Goal: Information Seeking & Learning: Learn about a topic

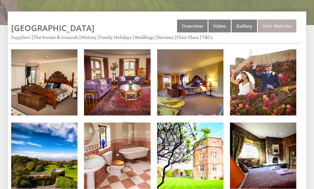
scroll to position [176, 0]
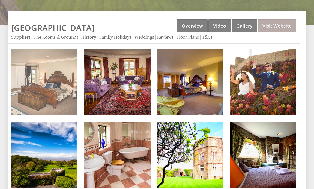
click at [51, 84] on img at bounding box center [44, 82] width 66 height 66
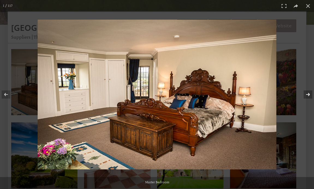
click at [307, 95] on button at bounding box center [304, 94] width 19 height 27
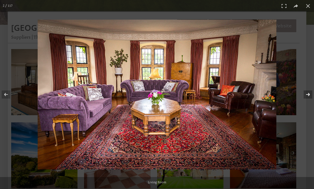
click at [307, 95] on button at bounding box center [304, 94] width 19 height 27
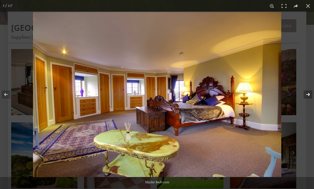
click at [307, 95] on button at bounding box center [304, 94] width 19 height 27
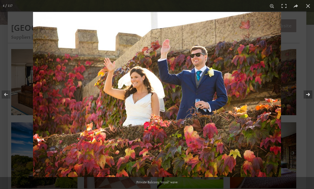
click at [307, 95] on button at bounding box center [304, 94] width 19 height 27
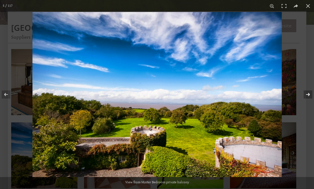
click at [307, 95] on button at bounding box center [304, 94] width 19 height 27
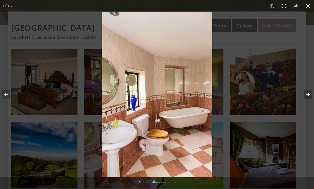
click at [307, 95] on button at bounding box center [304, 94] width 19 height 27
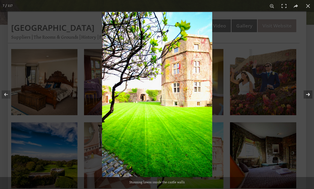
click at [307, 95] on button at bounding box center [304, 94] width 19 height 27
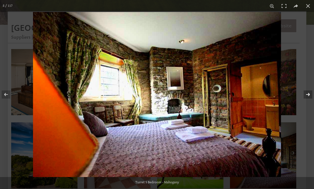
click at [307, 95] on button at bounding box center [304, 94] width 19 height 27
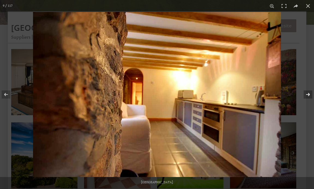
click at [307, 95] on button at bounding box center [304, 94] width 19 height 27
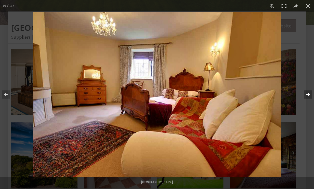
click at [307, 95] on button at bounding box center [304, 94] width 19 height 27
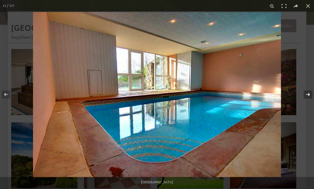
click at [307, 95] on button at bounding box center [304, 94] width 19 height 27
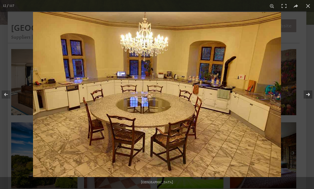
click at [307, 95] on button at bounding box center [304, 94] width 19 height 27
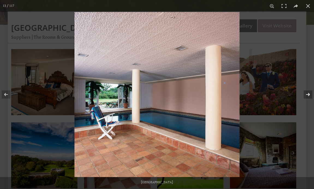
click at [307, 95] on button at bounding box center [304, 94] width 19 height 27
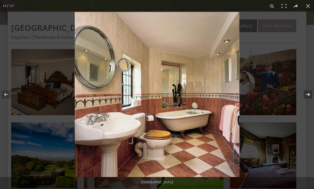
click at [307, 95] on button at bounding box center [304, 94] width 19 height 27
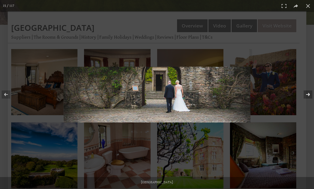
click at [307, 95] on button at bounding box center [304, 94] width 19 height 27
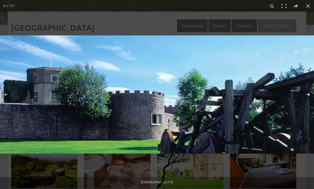
click at [307, 95] on button at bounding box center [304, 94] width 19 height 27
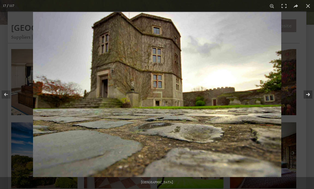
click at [307, 95] on button at bounding box center [304, 94] width 19 height 27
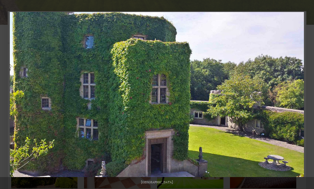
click at [307, 95] on button at bounding box center [304, 94] width 19 height 27
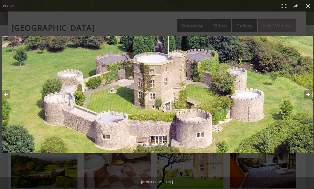
click at [305, 92] on button at bounding box center [304, 94] width 19 height 27
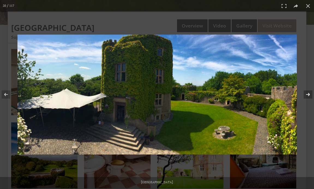
click at [305, 92] on button at bounding box center [304, 94] width 19 height 27
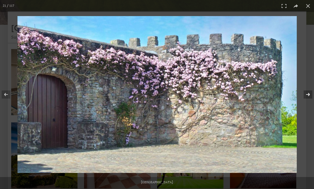
click at [305, 92] on button at bounding box center [304, 94] width 19 height 27
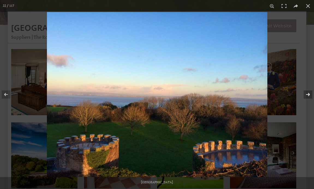
click at [305, 96] on button at bounding box center [304, 94] width 19 height 27
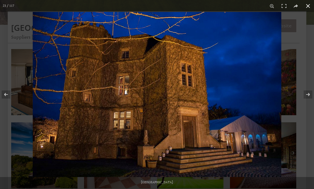
click at [299, 73] on div at bounding box center [190, 106] width 314 height 189
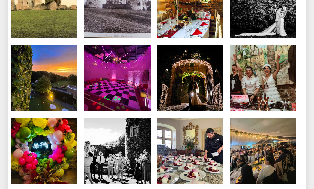
scroll to position [1283, 0]
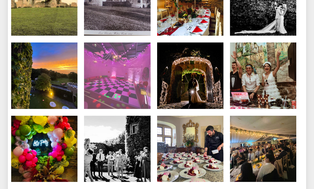
click at [130, 65] on img at bounding box center [117, 76] width 66 height 66
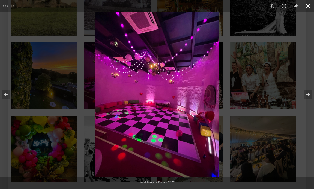
click at [266, 75] on div at bounding box center [252, 106] width 314 height 189
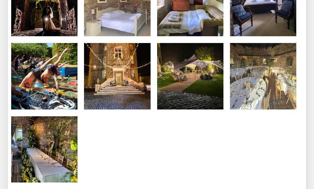
scroll to position [2236, 0]
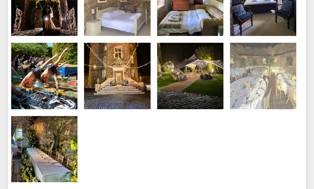
click at [262, 82] on img at bounding box center [263, 76] width 66 height 66
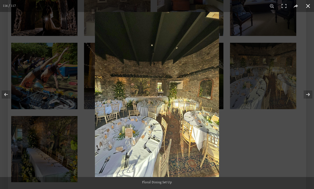
click at [248, 134] on div at bounding box center [252, 106] width 314 height 189
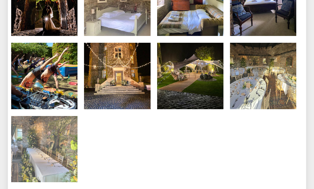
click at [55, 130] on img at bounding box center [44, 149] width 66 height 66
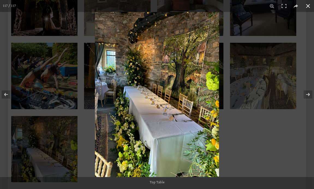
click at [254, 140] on div at bounding box center [252, 106] width 314 height 189
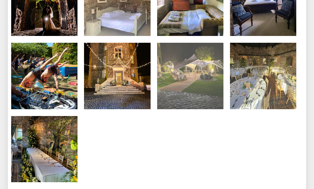
click at [201, 46] on img at bounding box center [190, 76] width 66 height 66
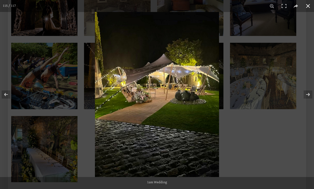
click at [261, 152] on div at bounding box center [252, 106] width 314 height 189
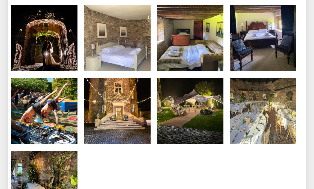
scroll to position [2197, 0]
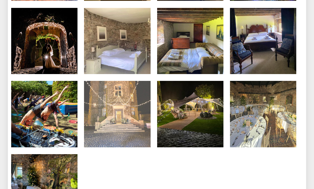
click at [137, 121] on img at bounding box center [117, 114] width 66 height 66
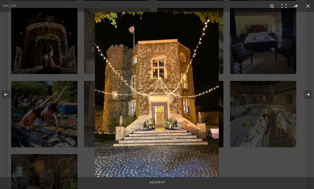
click at [137, 121] on img at bounding box center [157, 94] width 124 height 165
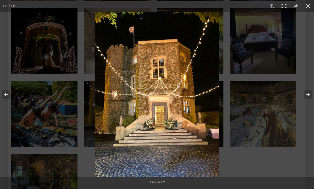
click at [241, 160] on div at bounding box center [252, 106] width 314 height 189
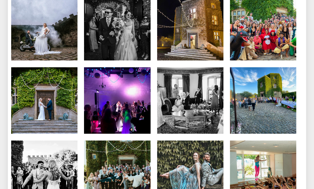
scroll to position [1630, 0]
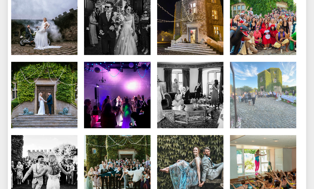
click at [265, 76] on img at bounding box center [263, 95] width 66 height 66
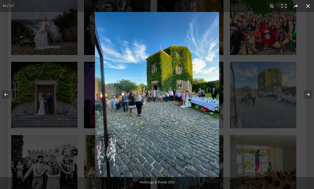
click at [265, 76] on div at bounding box center [252, 106] width 314 height 189
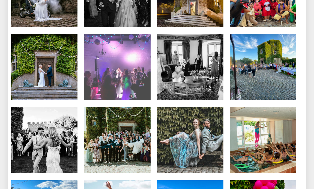
scroll to position [1663, 0]
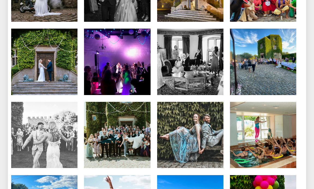
click at [22, 134] on img at bounding box center [44, 135] width 66 height 66
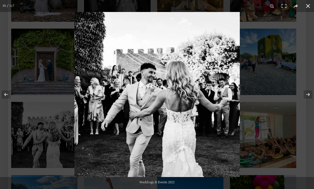
click at [269, 62] on div at bounding box center [232, 106] width 314 height 189
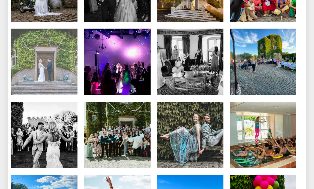
click at [63, 52] on img at bounding box center [44, 62] width 66 height 66
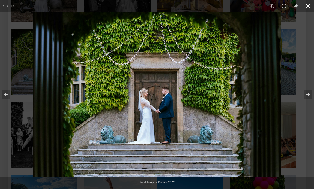
click at [24, 44] on div at bounding box center [157, 94] width 314 height 189
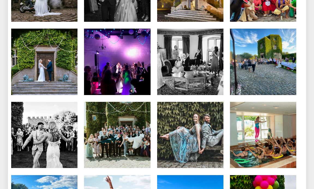
scroll to position [1633, 0]
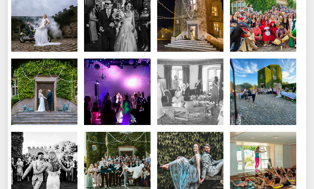
click at [195, 82] on img at bounding box center [190, 92] width 66 height 66
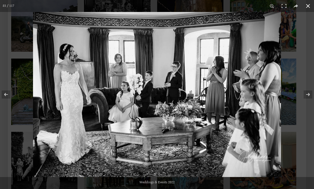
click at [294, 63] on div at bounding box center [190, 106] width 314 height 189
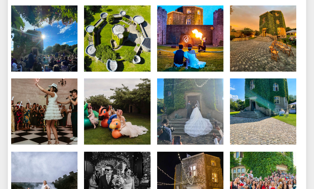
scroll to position [1466, 0]
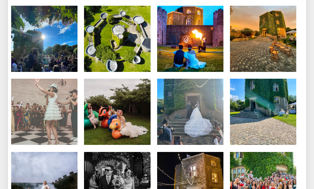
click at [69, 108] on img at bounding box center [44, 112] width 66 height 66
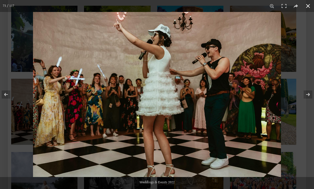
click at [296, 42] on div at bounding box center [190, 106] width 314 height 189
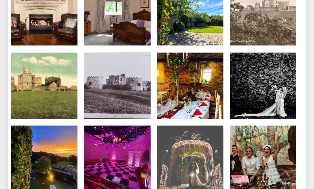
scroll to position [1135, 0]
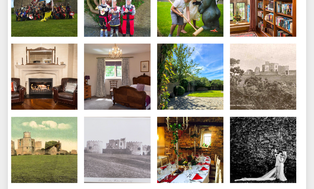
click at [136, 142] on img at bounding box center [117, 150] width 66 height 66
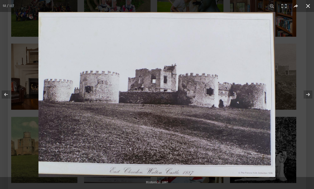
click at [29, 69] on div at bounding box center [157, 94] width 314 height 189
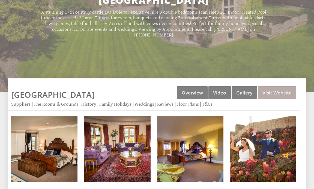
scroll to position [108, 0]
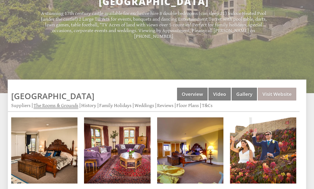
click at [63, 103] on link "The Rooms & Grounds" at bounding box center [56, 106] width 45 height 6
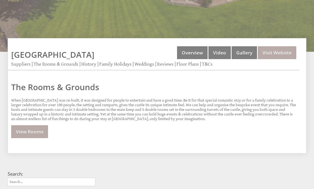
scroll to position [195, 0]
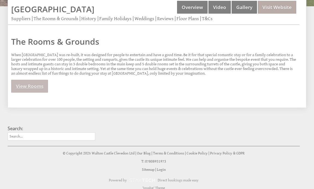
click at [33, 80] on link "View Rooms" at bounding box center [29, 86] width 37 height 13
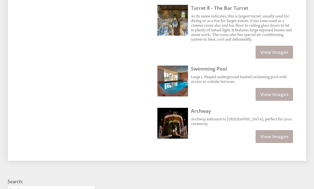
scroll to position [837, 0]
